Goal: Information Seeking & Learning: Check status

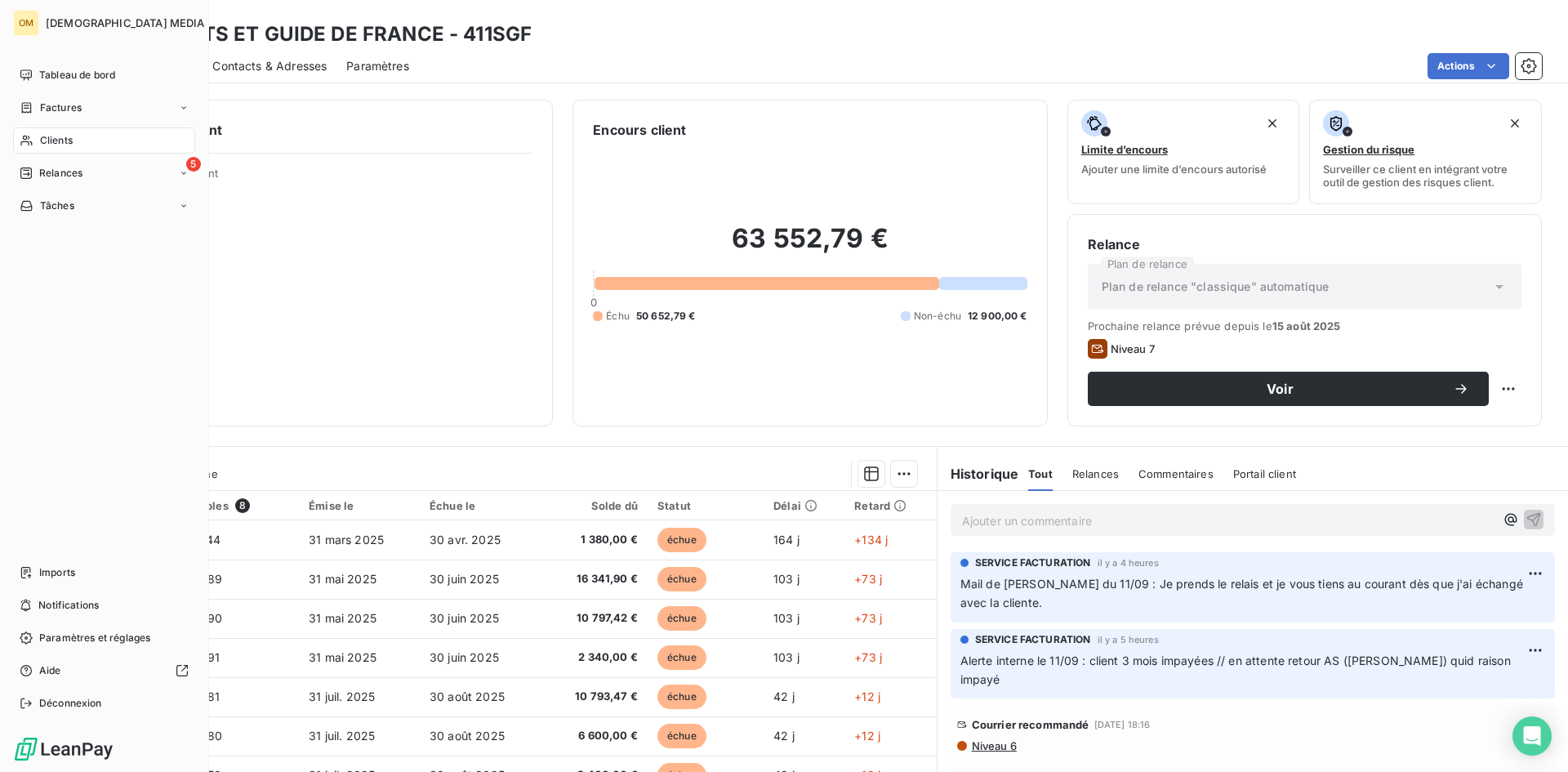
click at [42, 147] on span "Clients" at bounding box center [56, 140] width 33 height 15
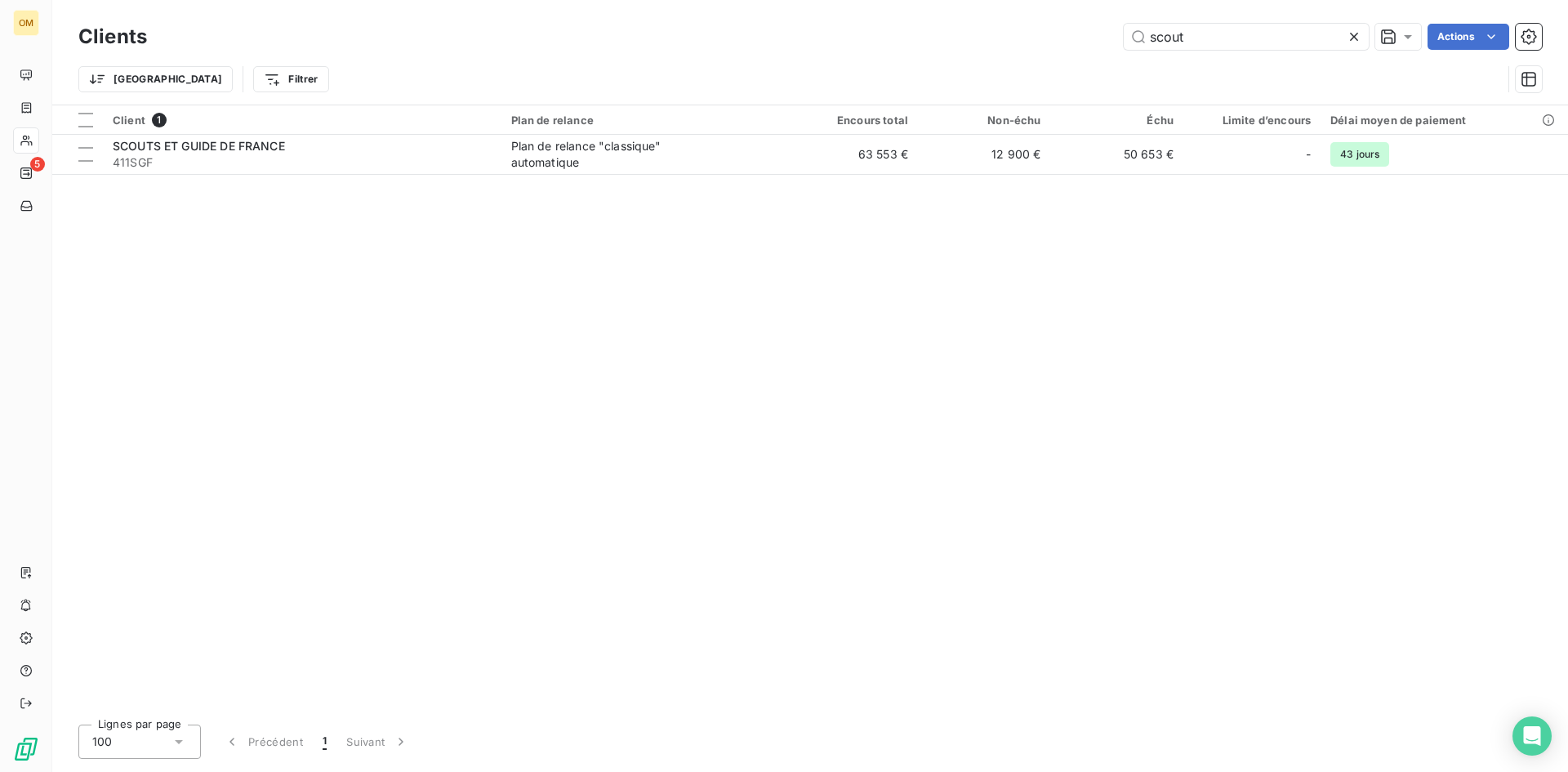
drag, startPoint x: 1272, startPoint y: 37, endPoint x: 804, endPoint y: 59, distance: 468.5
click at [826, 59] on div "Clients scout Actions Trier Filtrer" at bounding box center [809, 62] width 1463 height 85
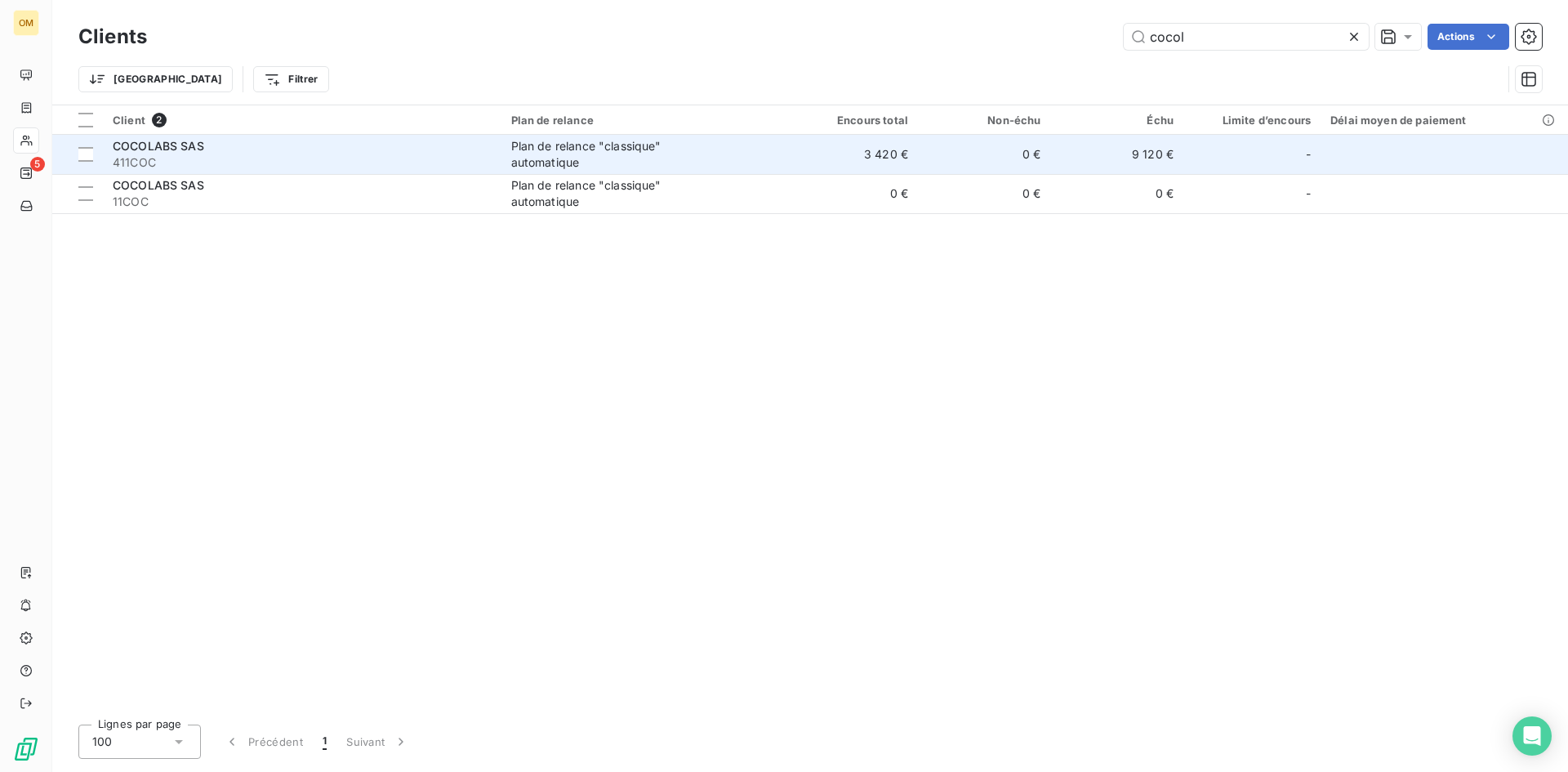
type input "cocol"
click at [799, 154] on td "3 420 €" at bounding box center [851, 154] width 133 height 39
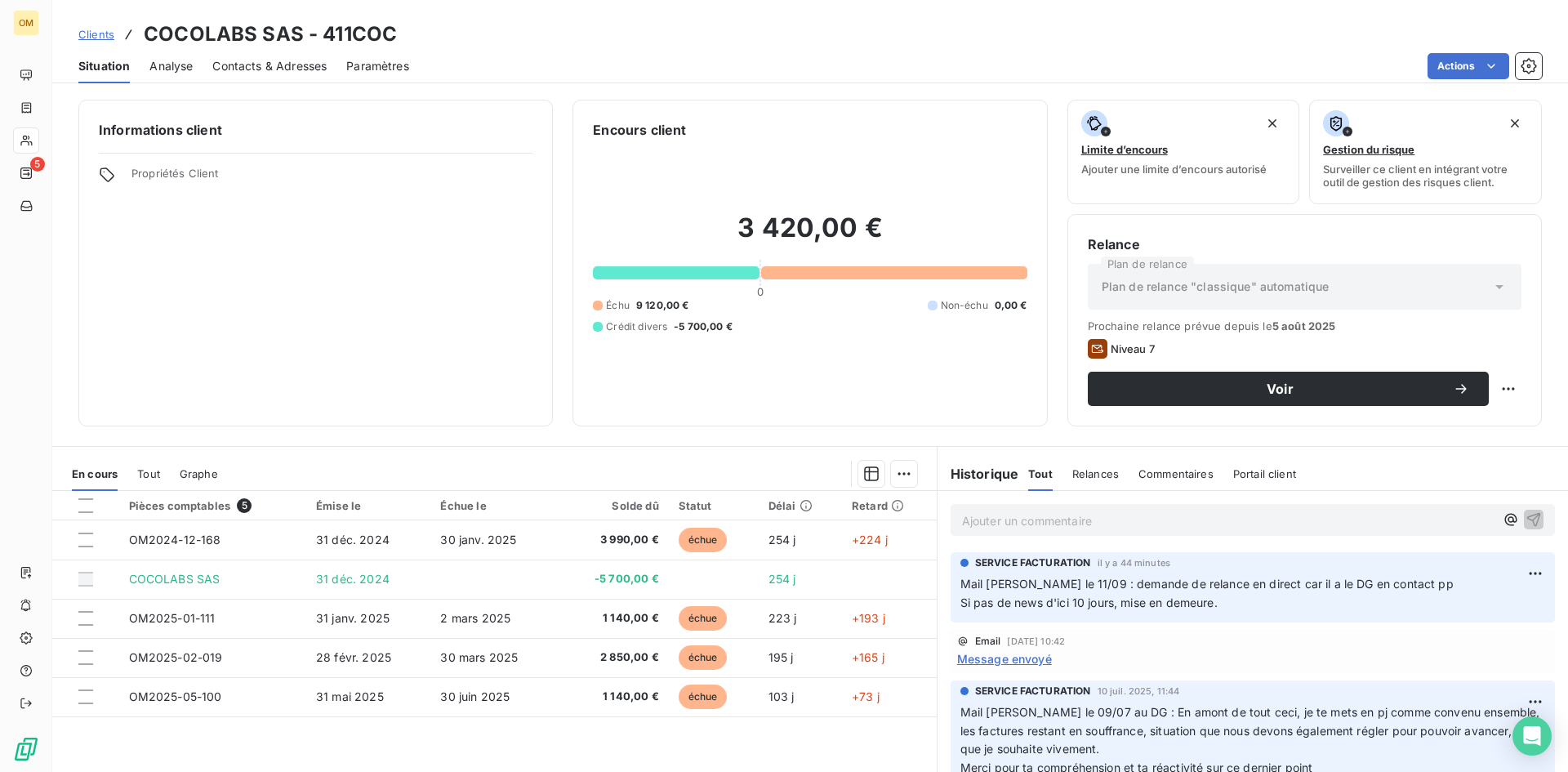
click at [1040, 523] on p "Ajouter un commentaire ﻿" at bounding box center [1228, 520] width 532 height 20
click at [1510, 571] on html "OM 5 Clients COCOLABS SAS - 411COC Situation Analyse Contacts & Adresses Paramè…" at bounding box center [784, 386] width 1568 height 772
click at [1441, 602] on div "Editer" at bounding box center [1471, 608] width 91 height 26
click at [979, 581] on span "Mail [PERSON_NAME] le 11/09 : demande de relance en direct car il a le DG en co…" at bounding box center [1254, 591] width 588 height 33
drag, startPoint x: 1014, startPoint y: 504, endPoint x: 959, endPoint y: 518, distance: 57.2
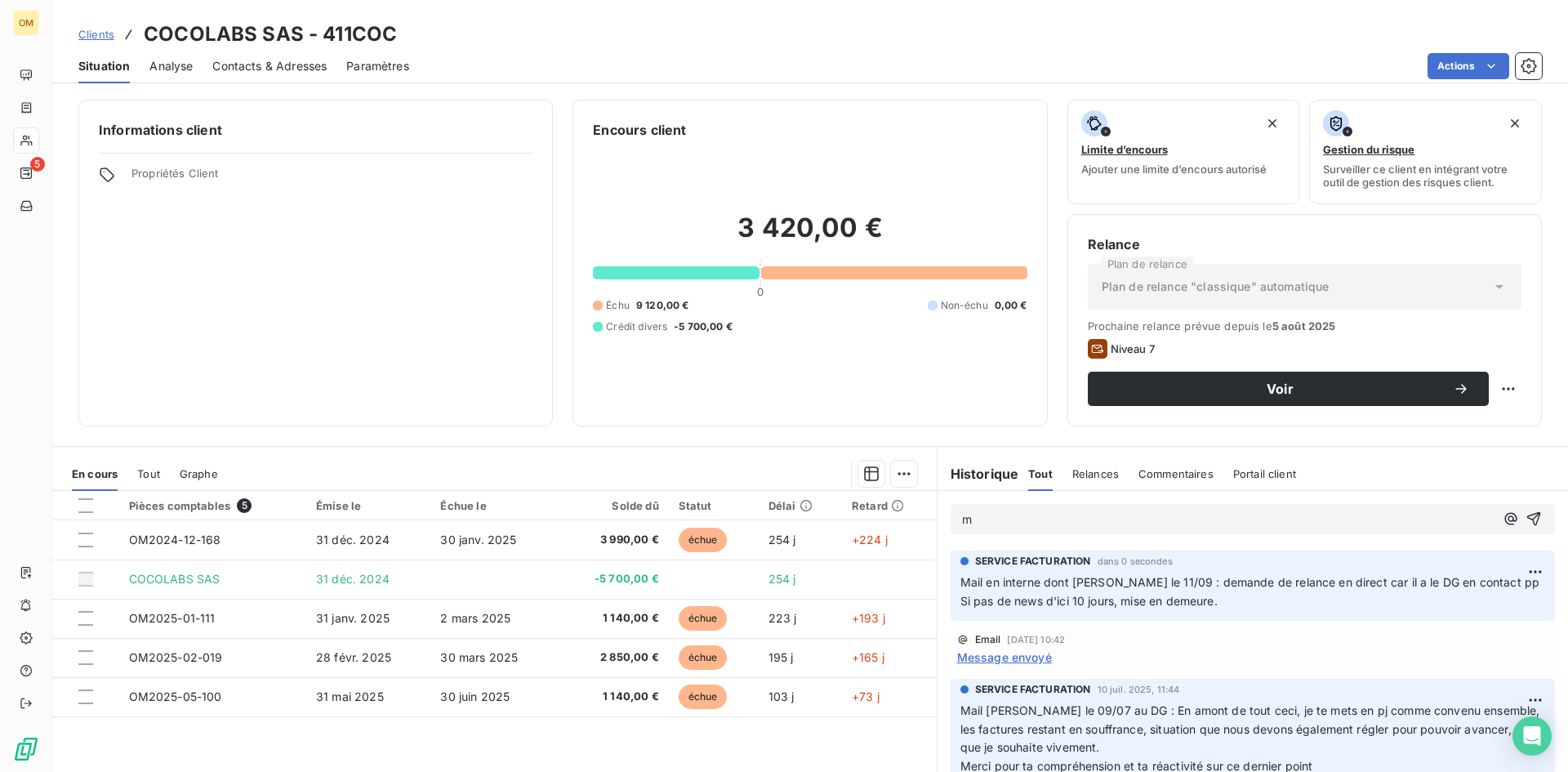
click at [959, 518] on div "m" at bounding box center [1253, 519] width 604 height 30
drag, startPoint x: 978, startPoint y: 522, endPoint x: 884, endPoint y: 519, distance: 93.1
click at [884, 519] on div "En cours Tout Graphe Pièces comptables 5 Émise le Échue le Solde dû Statut Déla…" at bounding box center [810, 650] width 1516 height 408
click at [1145, 517] on p "Mail de [PERSON_NAME] le 11/09 au DG" at bounding box center [1228, 519] width 532 height 19
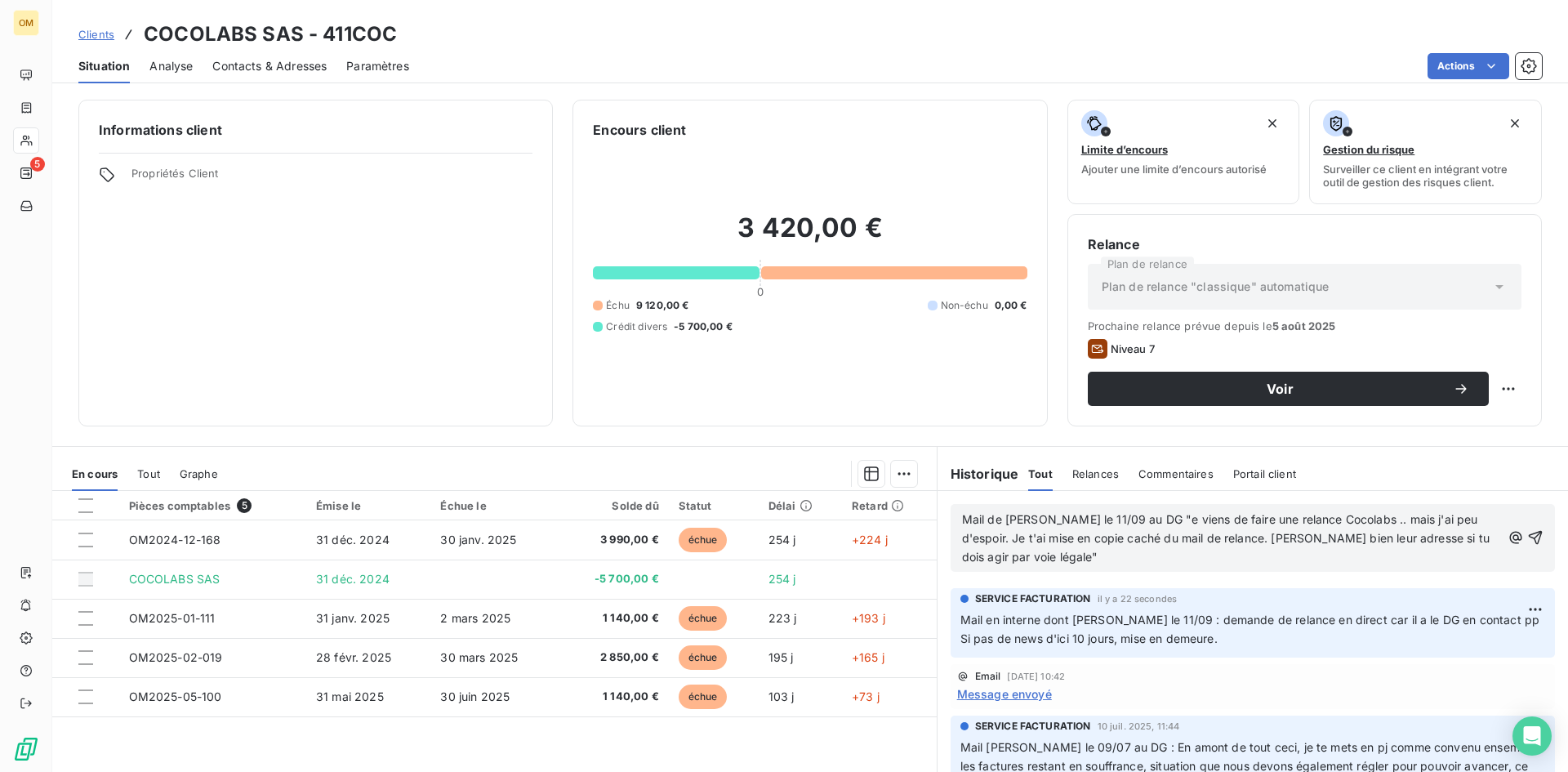
click at [1125, 519] on span "Mail de [PERSON_NAME] le 11/09 au DG "e viens de faire une relance Cocolabs .. …" at bounding box center [1227, 537] width 531 height 51
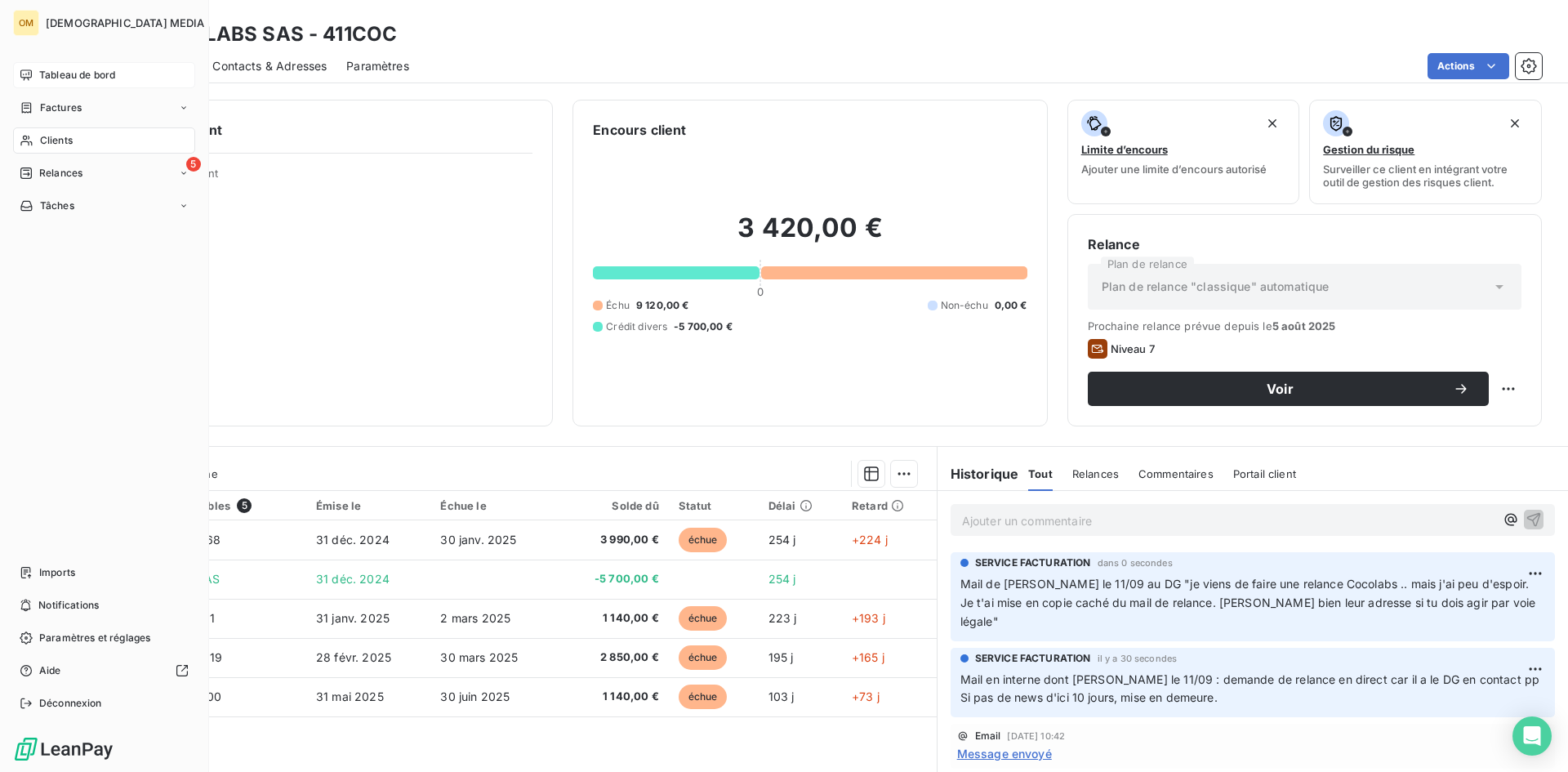
click at [46, 78] on span "Tableau de bord" at bounding box center [77, 75] width 76 height 15
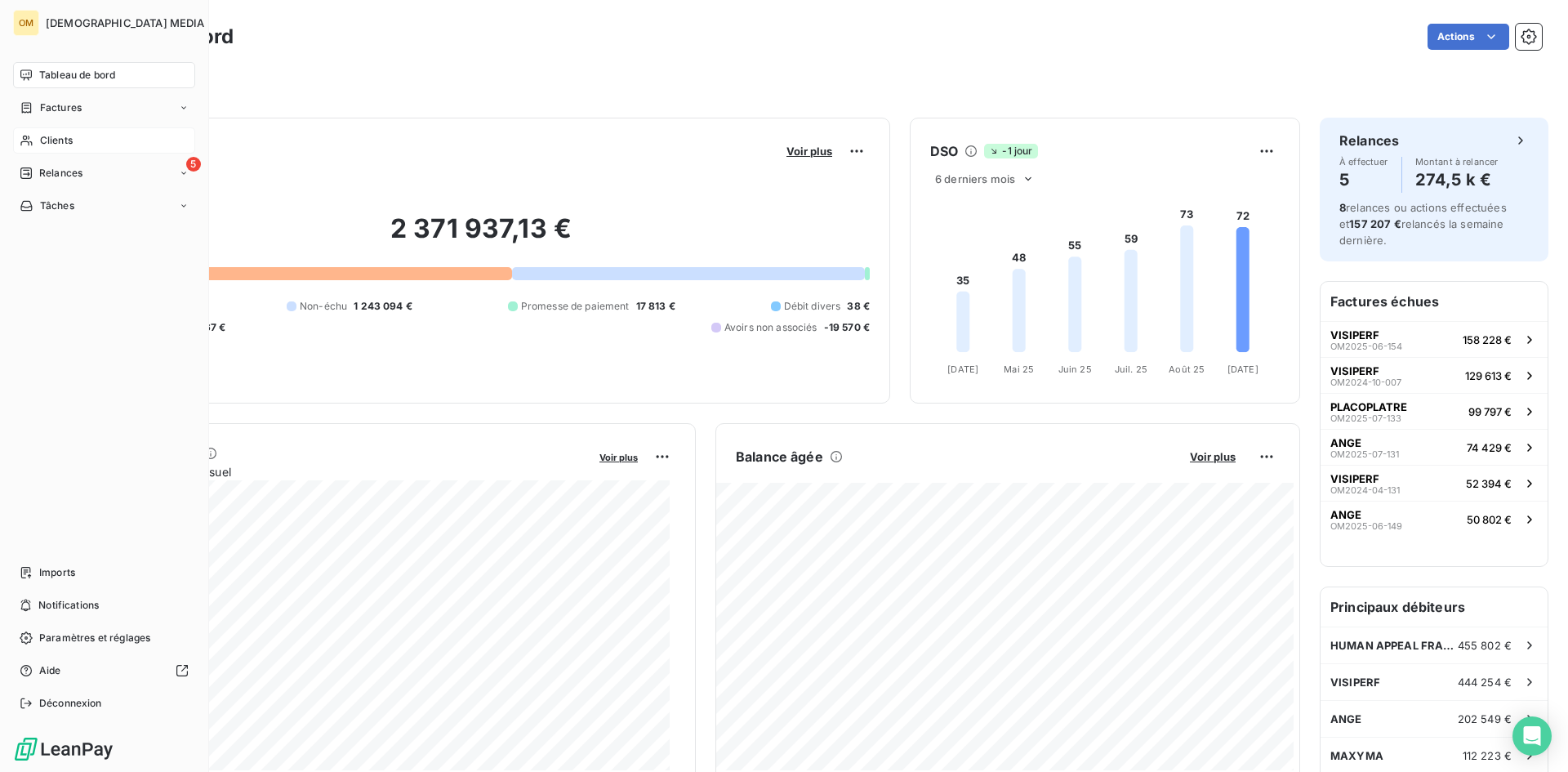
click at [45, 141] on span "Clients" at bounding box center [56, 140] width 33 height 15
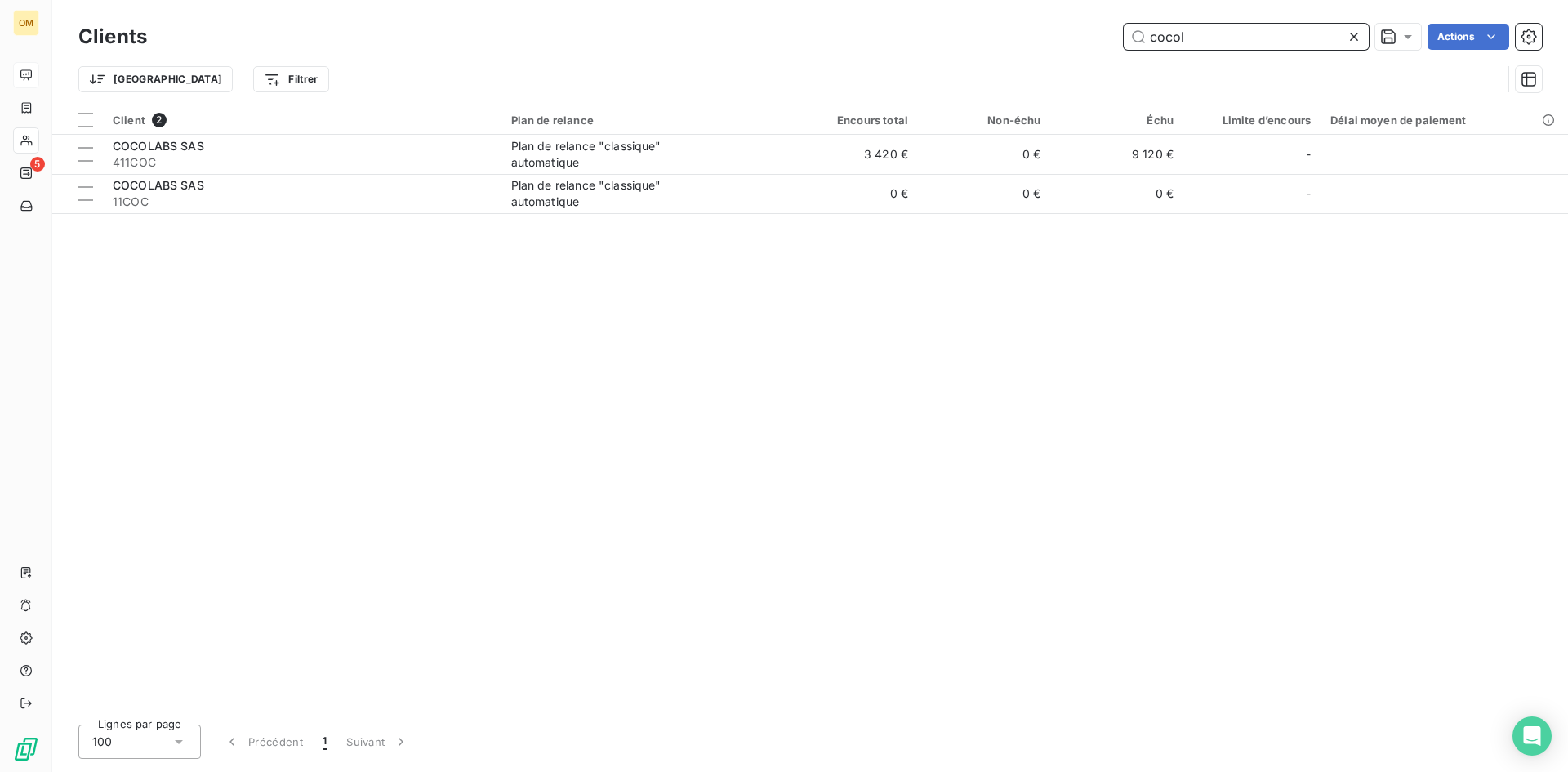
drag, startPoint x: 1222, startPoint y: 38, endPoint x: 1071, endPoint y: 57, distance: 152.3
click at [1071, 57] on div "Clients cocol Actions Trier Filtrer" at bounding box center [809, 62] width 1463 height 85
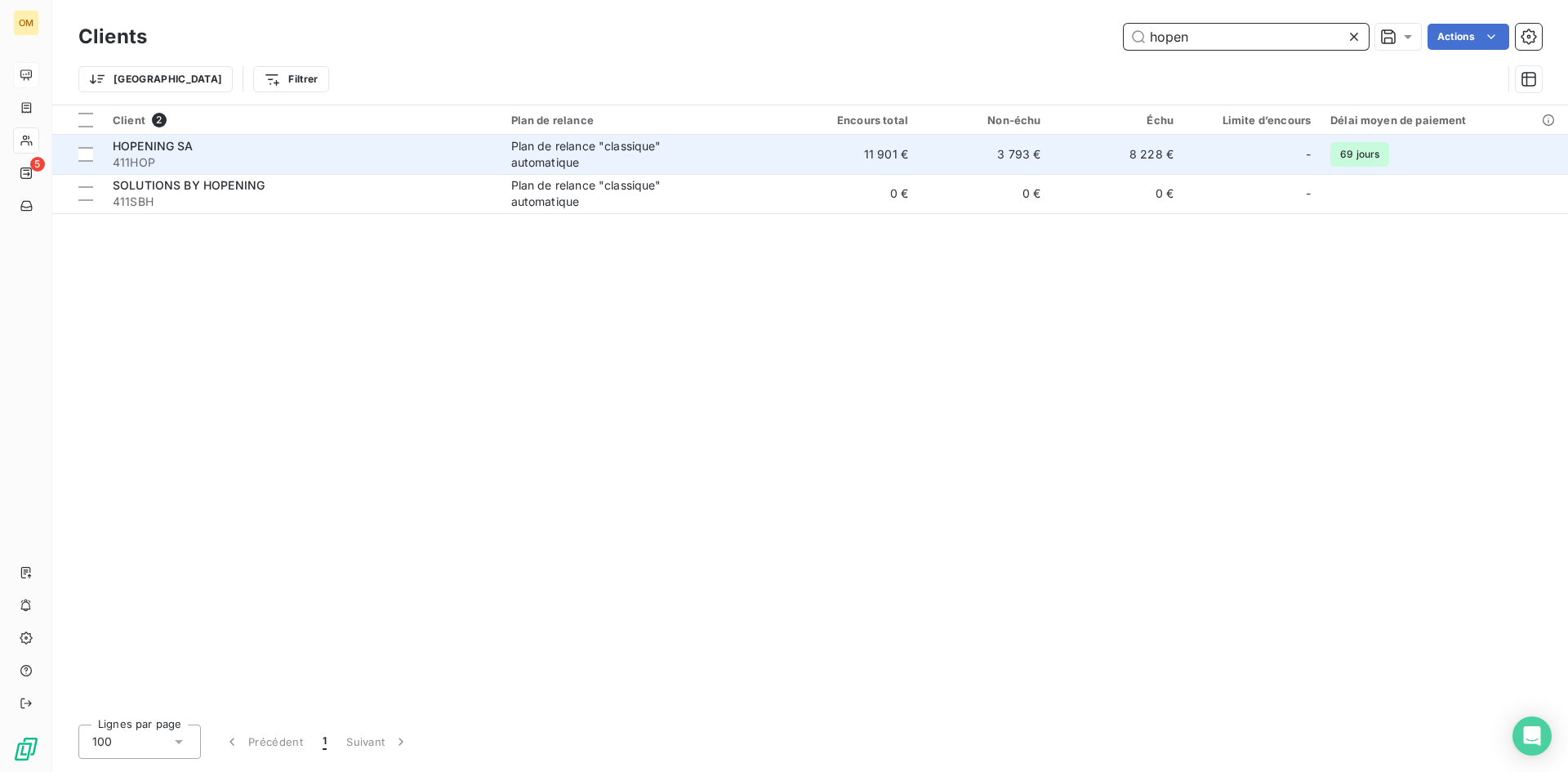
type input "hopen"
click at [754, 143] on span "Plan de relance "classique" automatique" at bounding box center [643, 154] width 265 height 33
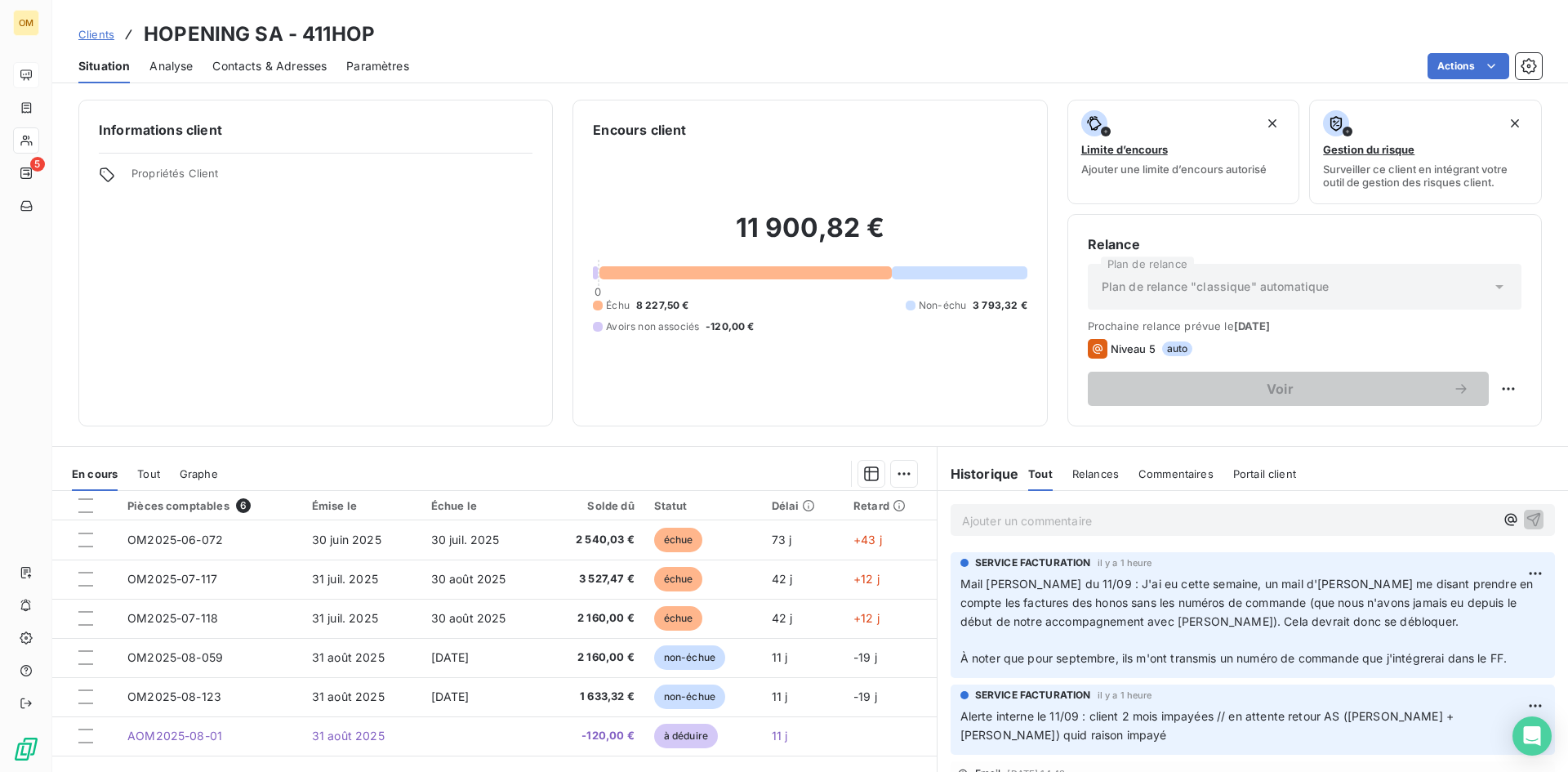
click at [1084, 517] on p "Ajouter un commentaire ﻿" at bounding box center [1228, 520] width 532 height 20
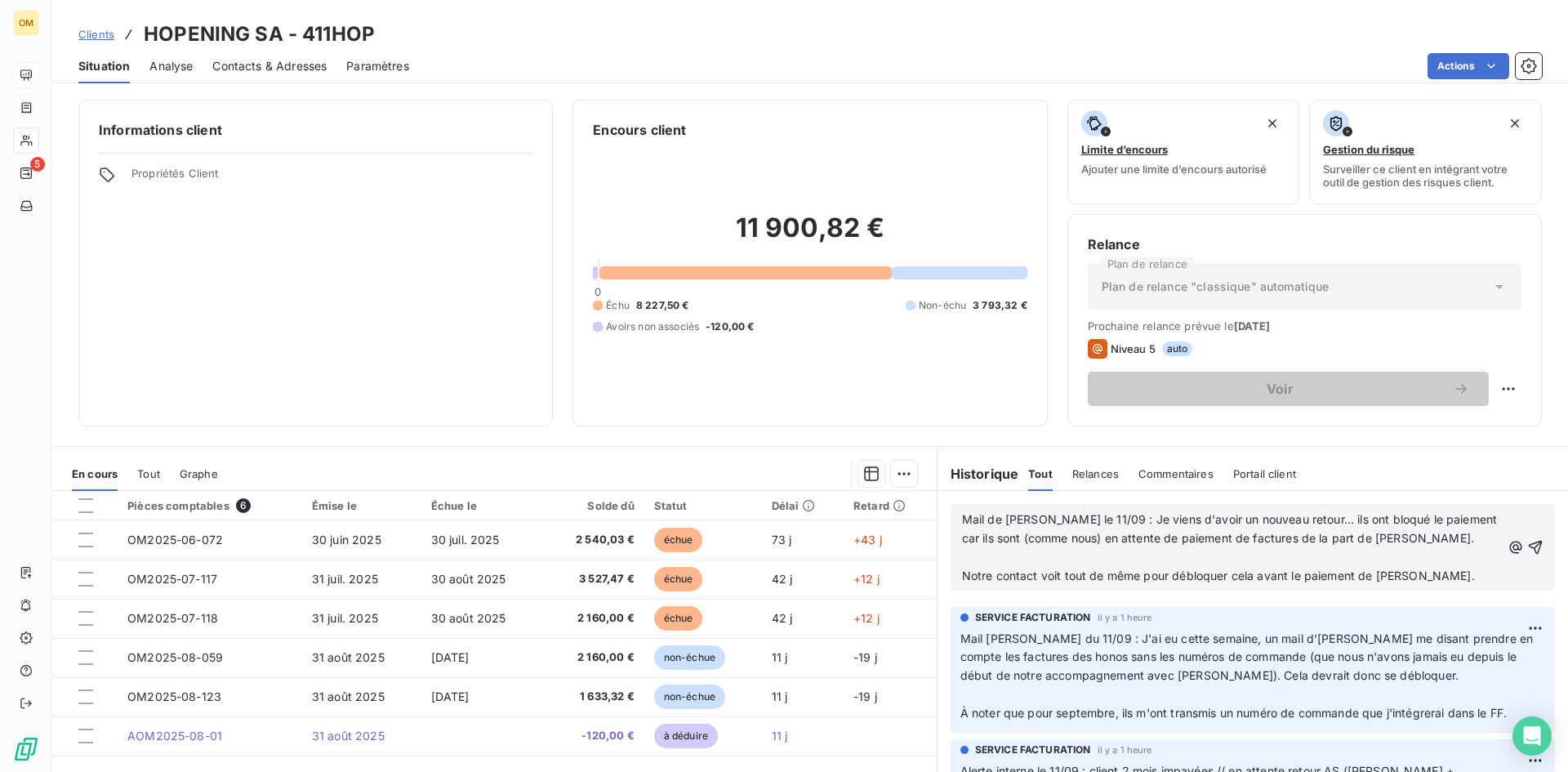
click at [1520, 541] on div "Mail de [PERSON_NAME] le 11/09 : Je viens d'avoir un nouveau retour... ils ont …" at bounding box center [1253, 547] width 604 height 87
click at [1519, 545] on div "Mail de [PERSON_NAME] le 11/09 : Je viens d'avoir un nouveau retour... ils ont …" at bounding box center [1253, 547] width 604 height 87
click at [1527, 544] on icon "button" at bounding box center [1535, 547] width 16 height 16
